Goal: Task Accomplishment & Management: Manage account settings

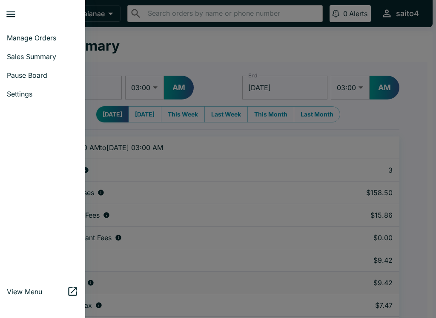
select select "03:00"
click at [25, 43] on link "Manage Orders" at bounding box center [42, 38] width 85 height 19
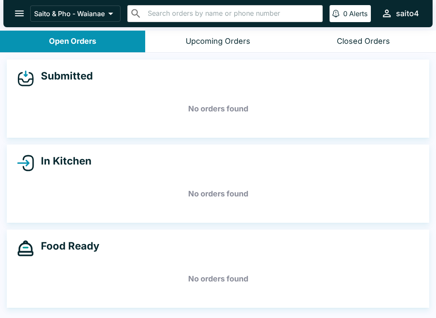
click at [24, 19] on icon "open drawer" at bounding box center [19, 13] width 11 height 11
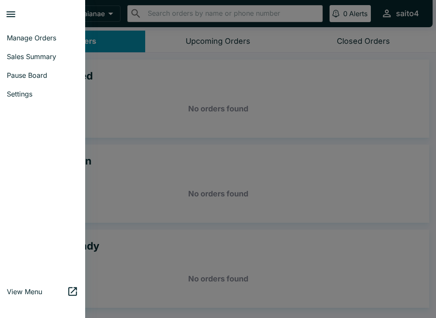
click at [52, 98] on link "Settings" at bounding box center [42, 94] width 85 height 19
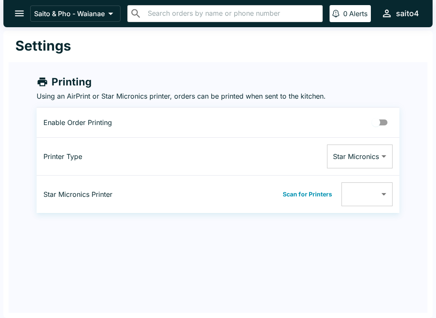
click at [15, 20] on button "open drawer" at bounding box center [20, 14] width 22 height 22
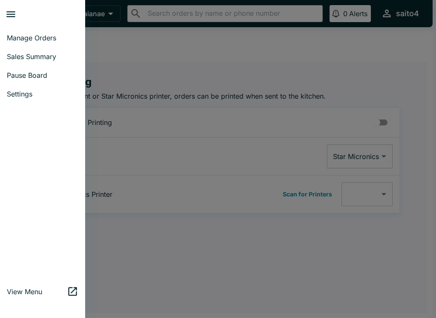
click at [53, 33] on link "Manage Orders" at bounding box center [42, 38] width 85 height 19
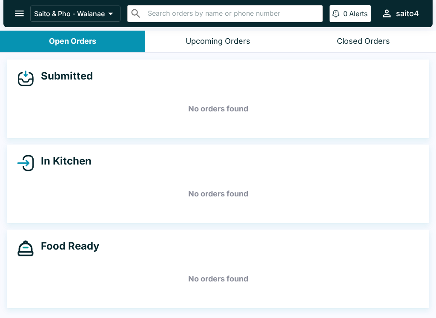
click at [229, 43] on div "Upcoming Orders" at bounding box center [218, 42] width 65 height 10
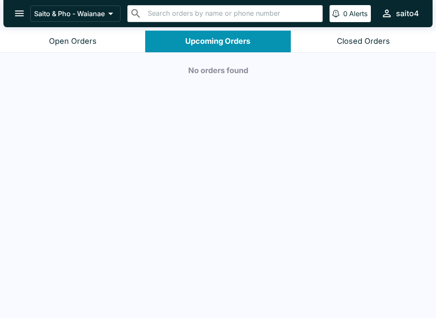
click at [111, 35] on button "Open Orders" at bounding box center [72, 42] width 145 height 22
